Goal: Find specific page/section: Find specific page/section

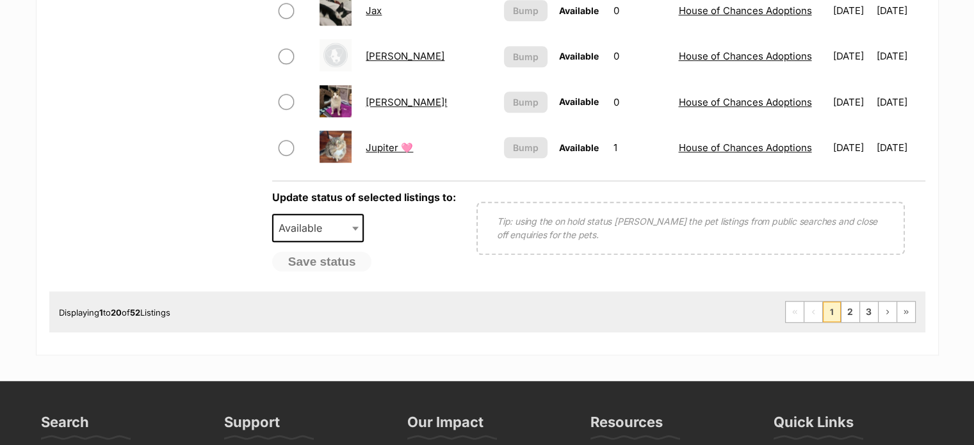
scroll to position [1080, 0]
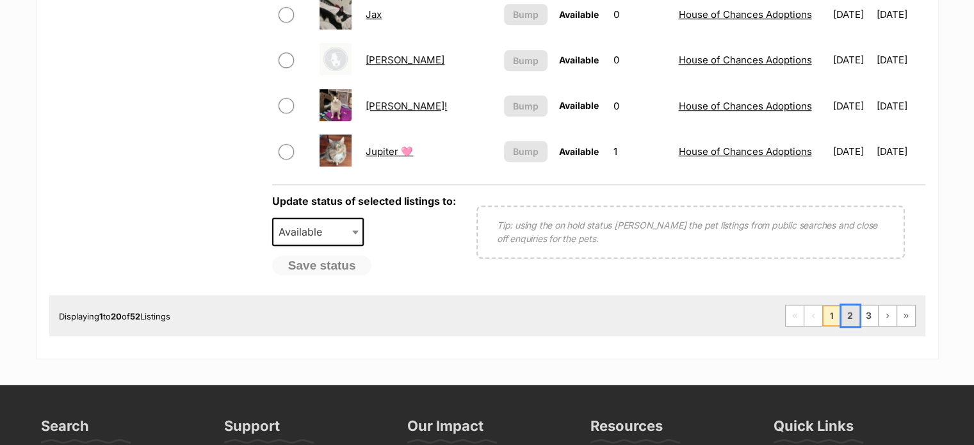
click at [853, 320] on link "2" at bounding box center [851, 316] width 18 height 20
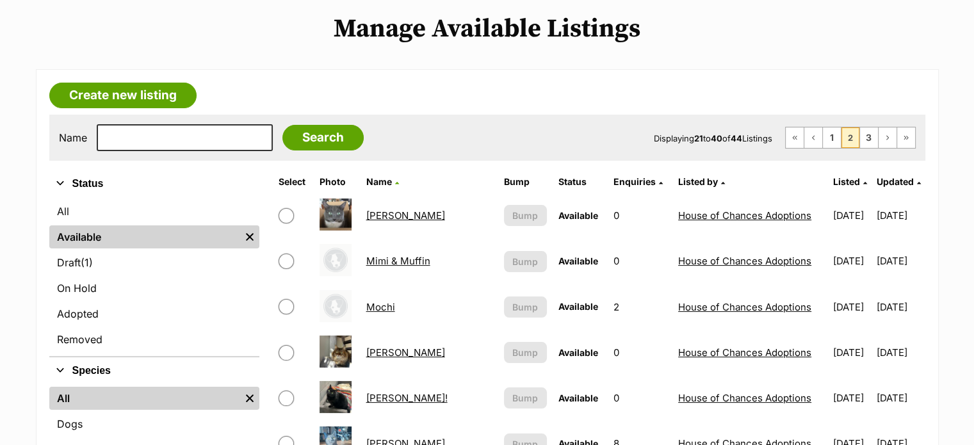
scroll to position [166, 0]
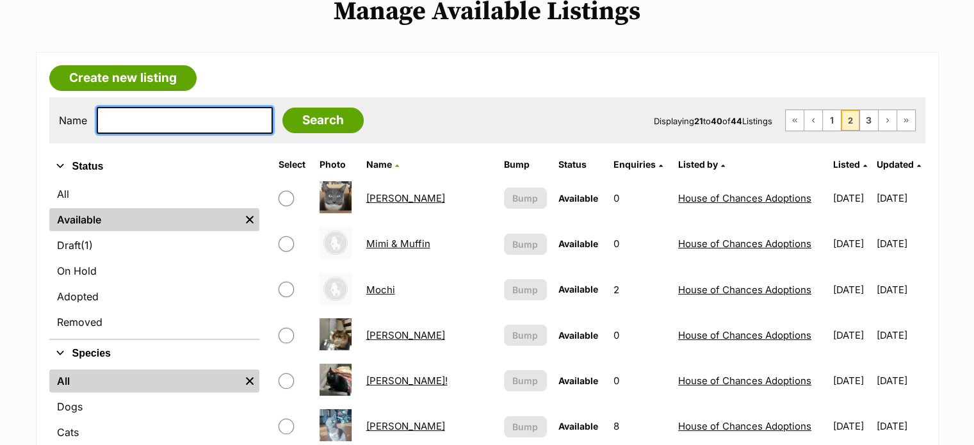
click at [184, 125] on input "text" at bounding box center [185, 120] width 176 height 27
type input "gus"
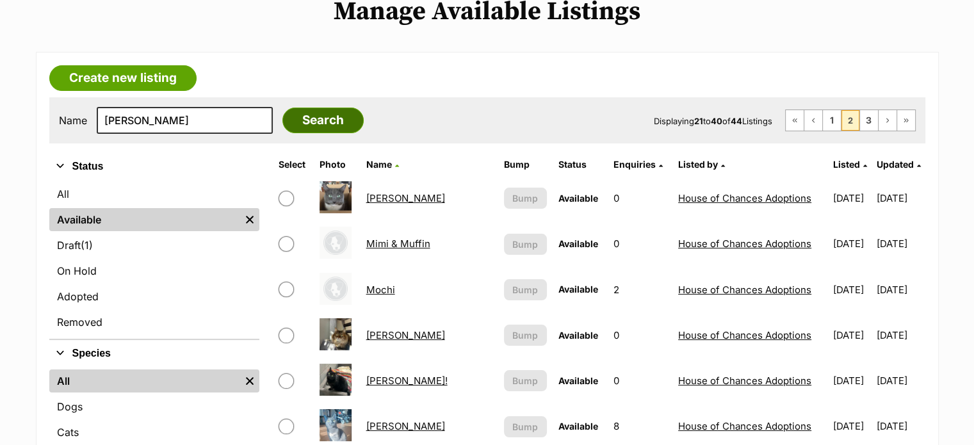
click at [290, 119] on input "Search" at bounding box center [323, 121] width 81 height 26
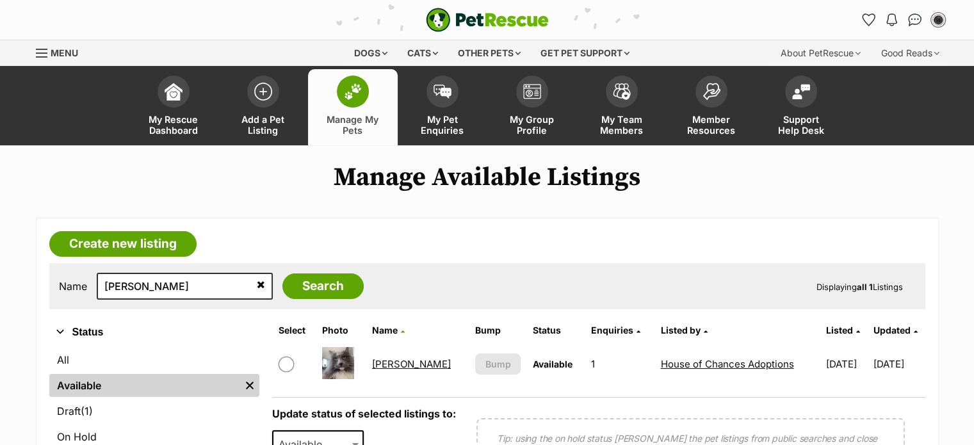
click at [384, 363] on link "[PERSON_NAME]" at bounding box center [411, 364] width 79 height 12
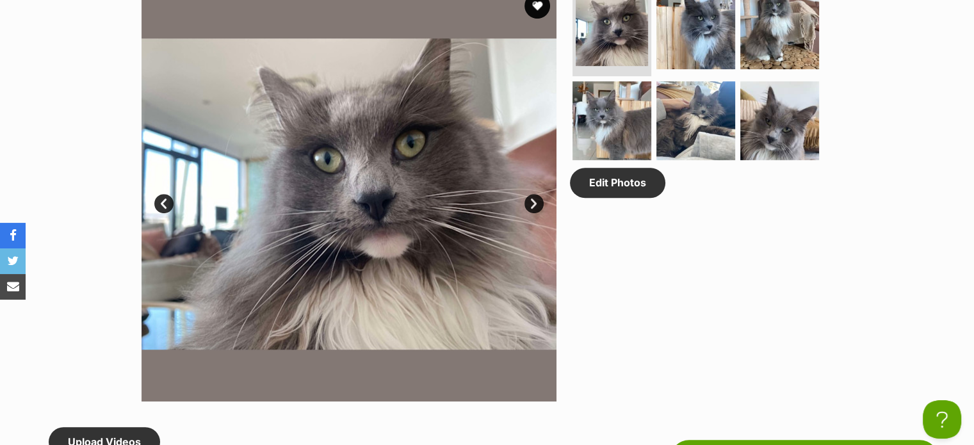
scroll to position [689, 0]
click at [537, 199] on link "Next" at bounding box center [534, 202] width 19 height 19
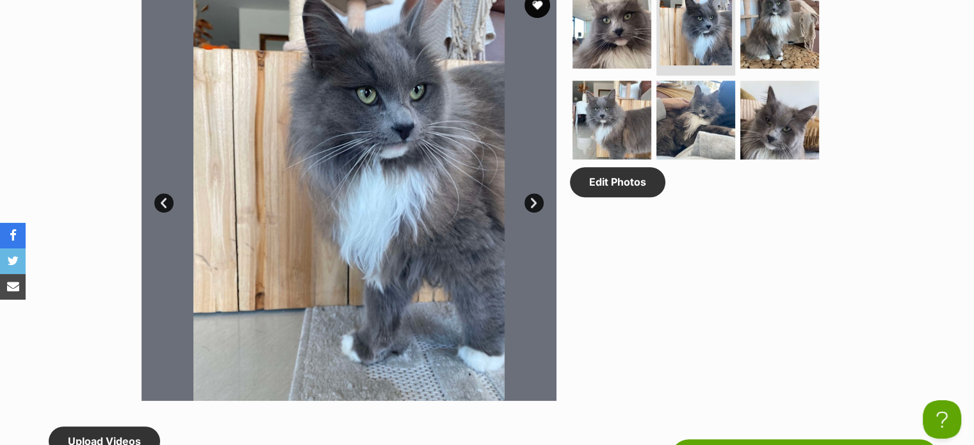
click at [537, 199] on link "Next" at bounding box center [534, 202] width 19 height 19
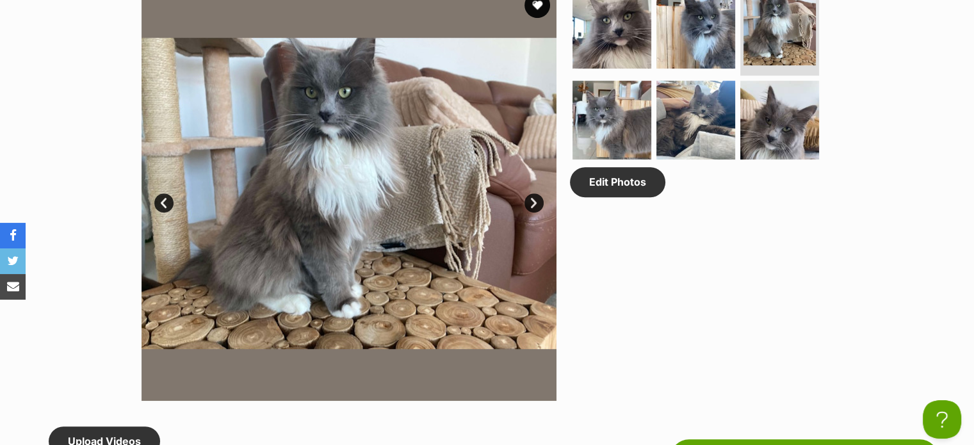
scroll to position [0, 0]
